Goal: Register for event/course

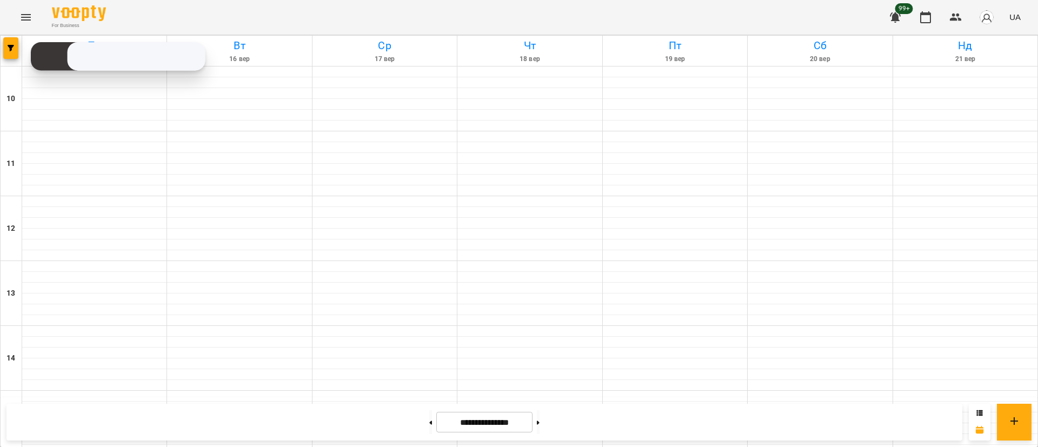
scroll to position [511, 0]
click at [14, 49] on icon "button" at bounding box center [11, 48] width 6 height 6
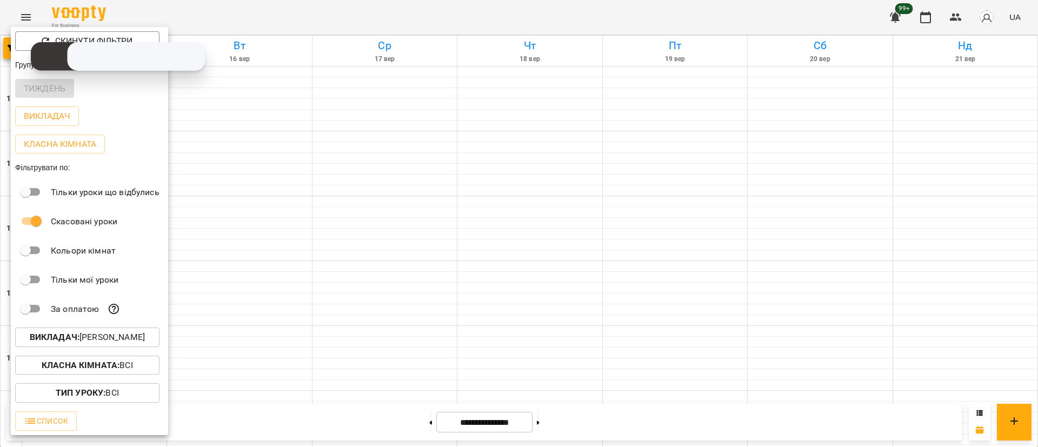
click at [104, 344] on p "Викладач : [PERSON_NAME]" at bounding box center [87, 337] width 115 height 13
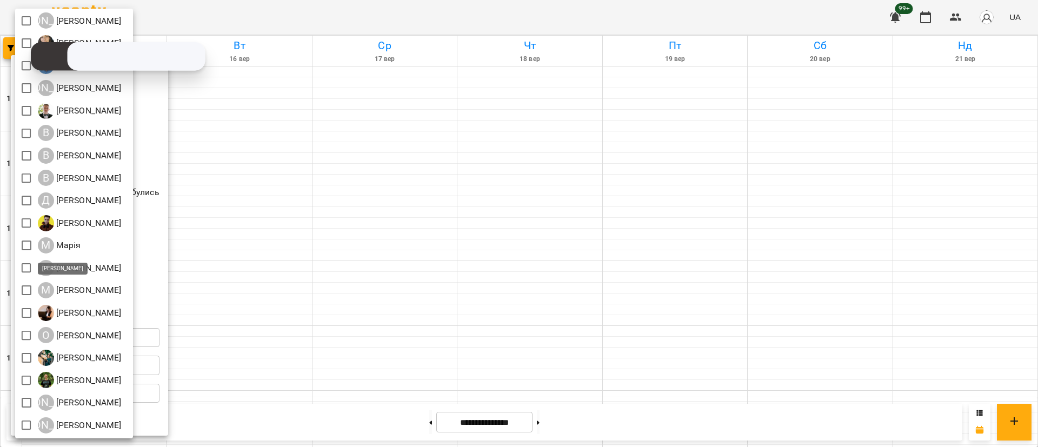
scroll to position [14, 0]
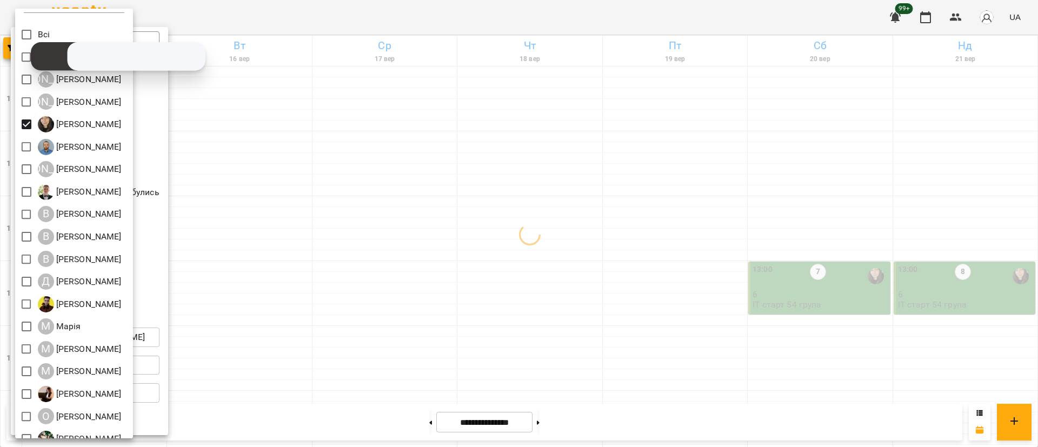
click at [383, 281] on div at bounding box center [519, 223] width 1038 height 447
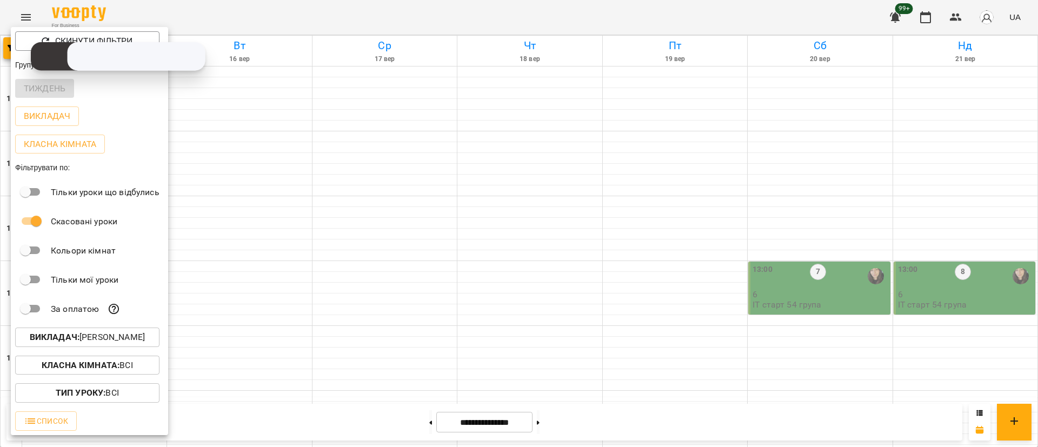
click at [383, 281] on div at bounding box center [519, 223] width 1038 height 447
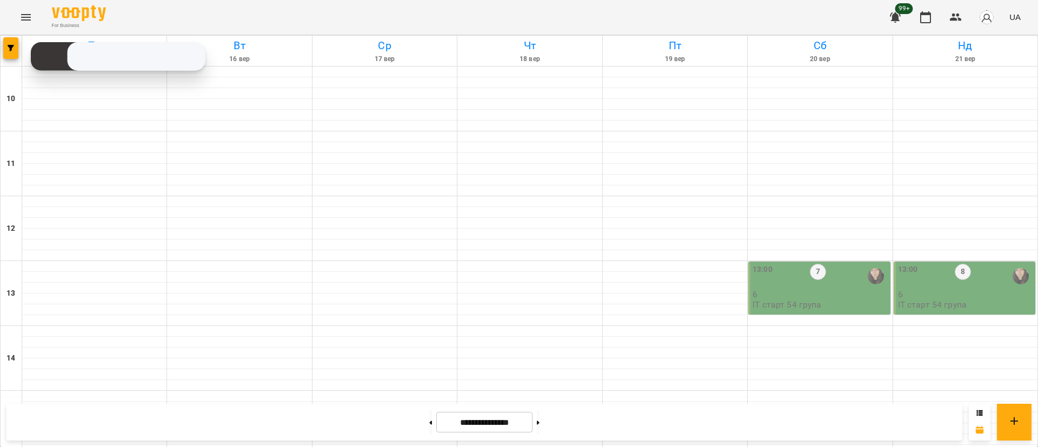
scroll to position [430, 0]
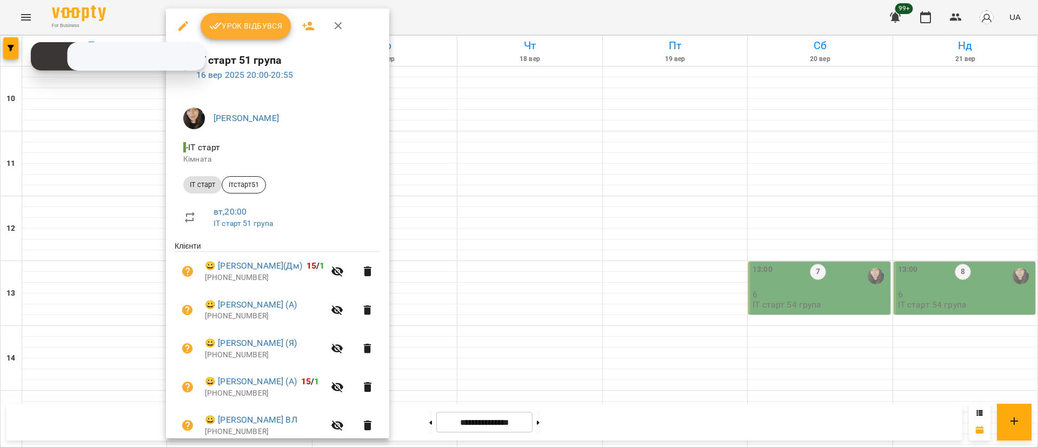
scroll to position [83, 0]
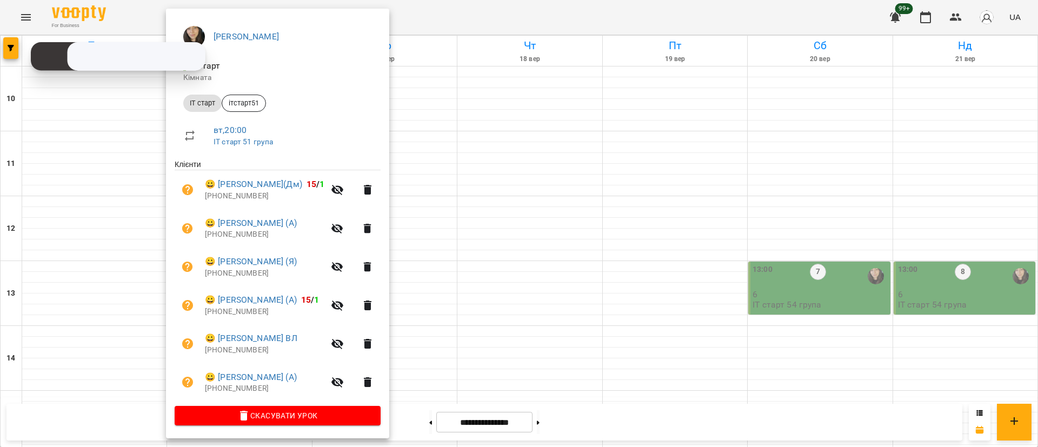
click at [445, 321] on div at bounding box center [519, 223] width 1038 height 447
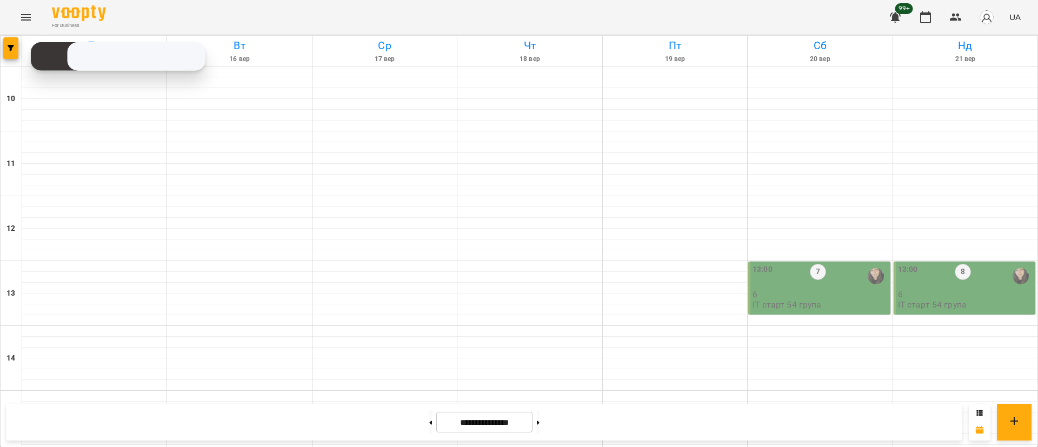
scroll to position [511, 0]
click at [14, 46] on span "button" at bounding box center [10, 48] width 15 height 6
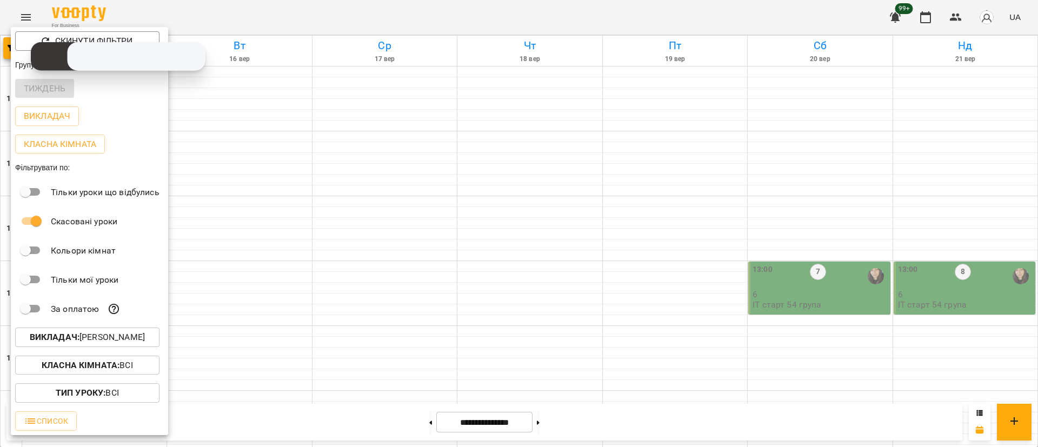
click at [119, 344] on p "Викладач : [PERSON_NAME]" at bounding box center [87, 337] width 115 height 13
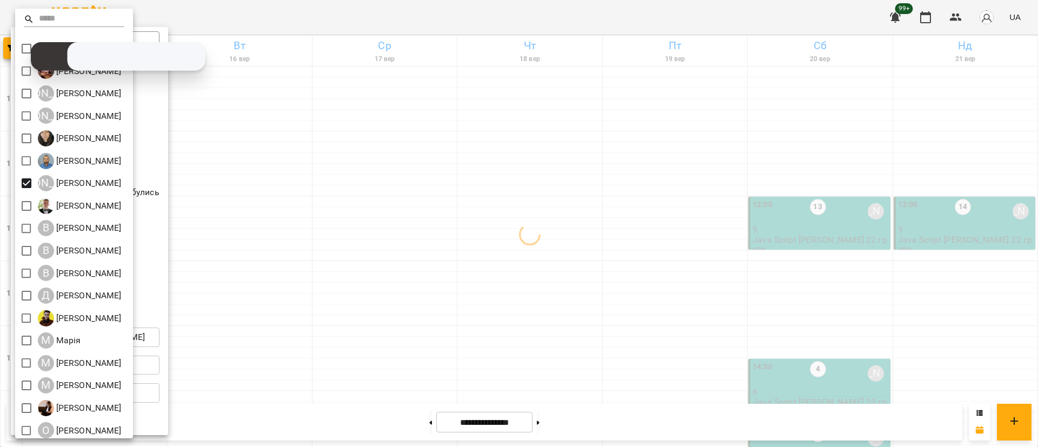
click at [343, 326] on div at bounding box center [519, 223] width 1038 height 447
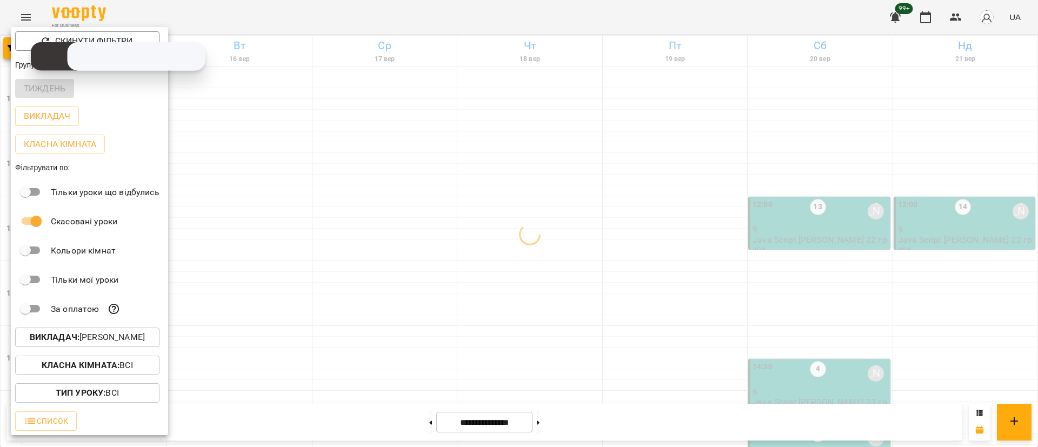
click at [343, 326] on div at bounding box center [519, 223] width 1038 height 447
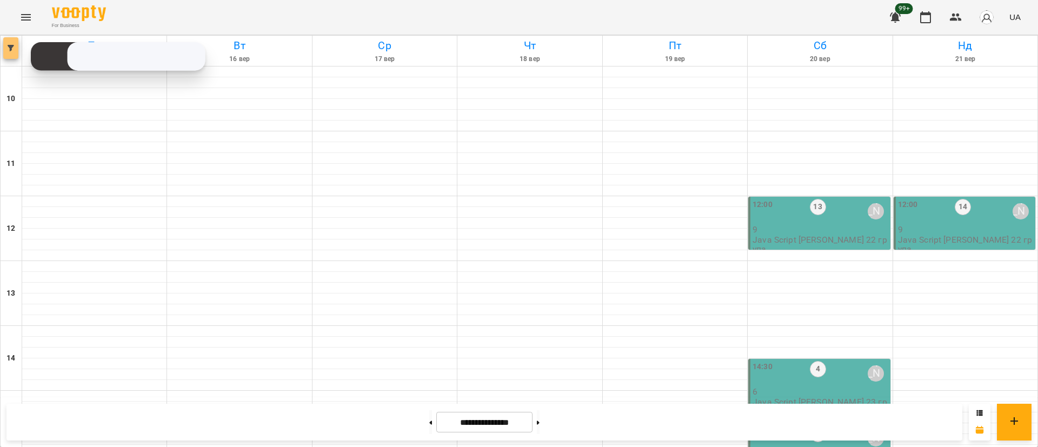
click at [6, 45] on span "button" at bounding box center [10, 48] width 15 height 6
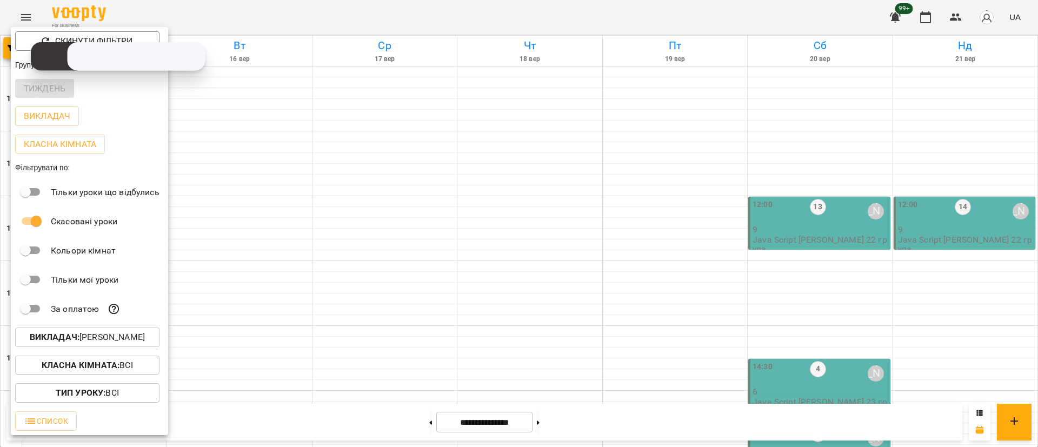
click at [77, 342] on b "Викладач :" at bounding box center [55, 337] width 50 height 10
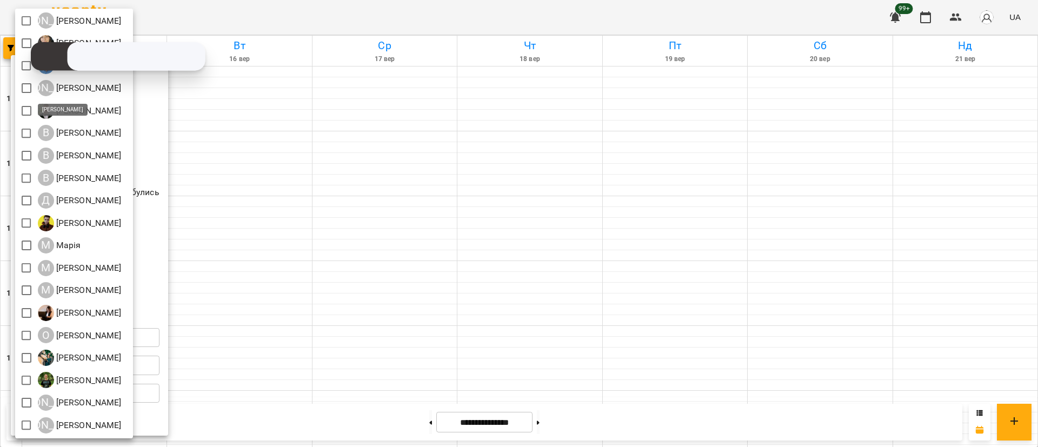
scroll to position [14, 0]
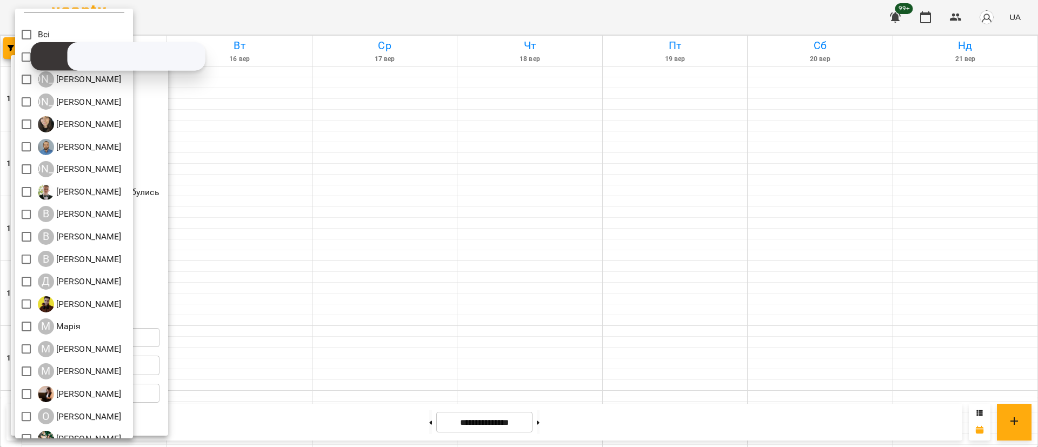
click at [406, 338] on div at bounding box center [519, 223] width 1038 height 447
